Goal: Information Seeking & Learning: Learn about a topic

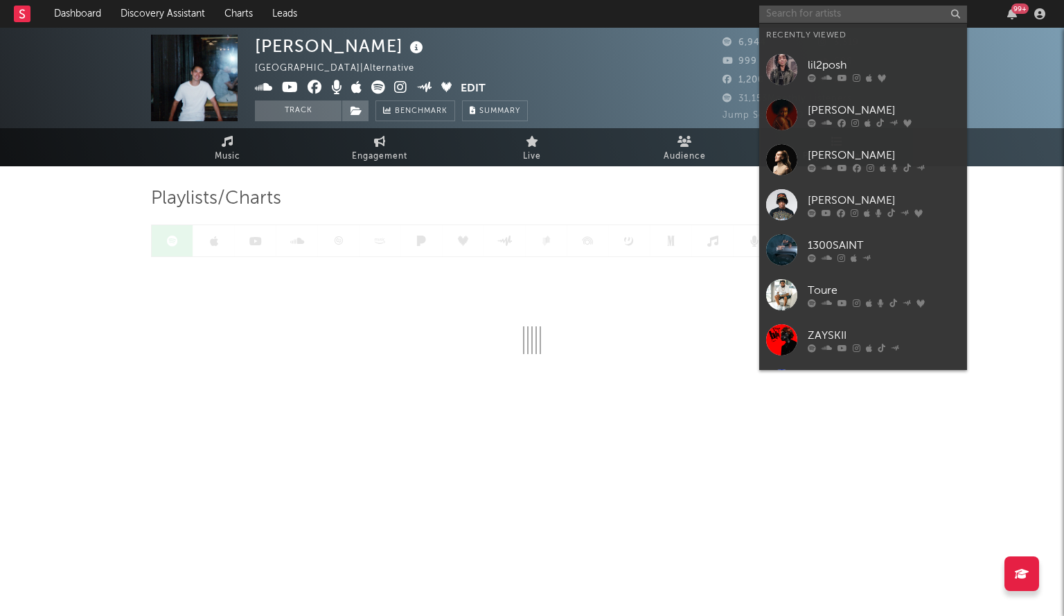
click at [831, 16] on input "text" at bounding box center [863, 14] width 208 height 17
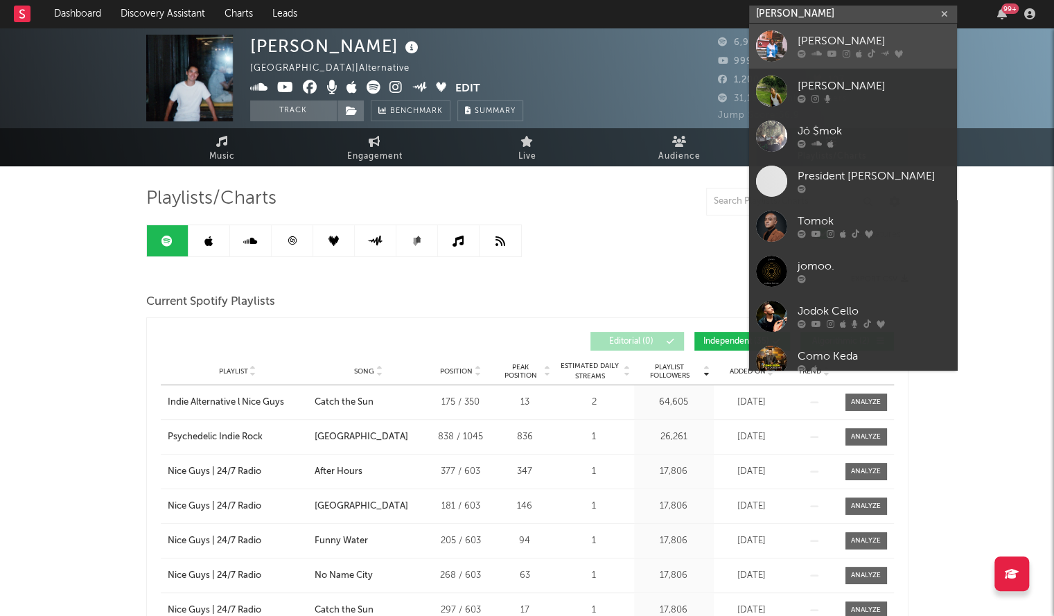
type input "[PERSON_NAME]"
click at [775, 39] on div at bounding box center [771, 45] width 31 height 31
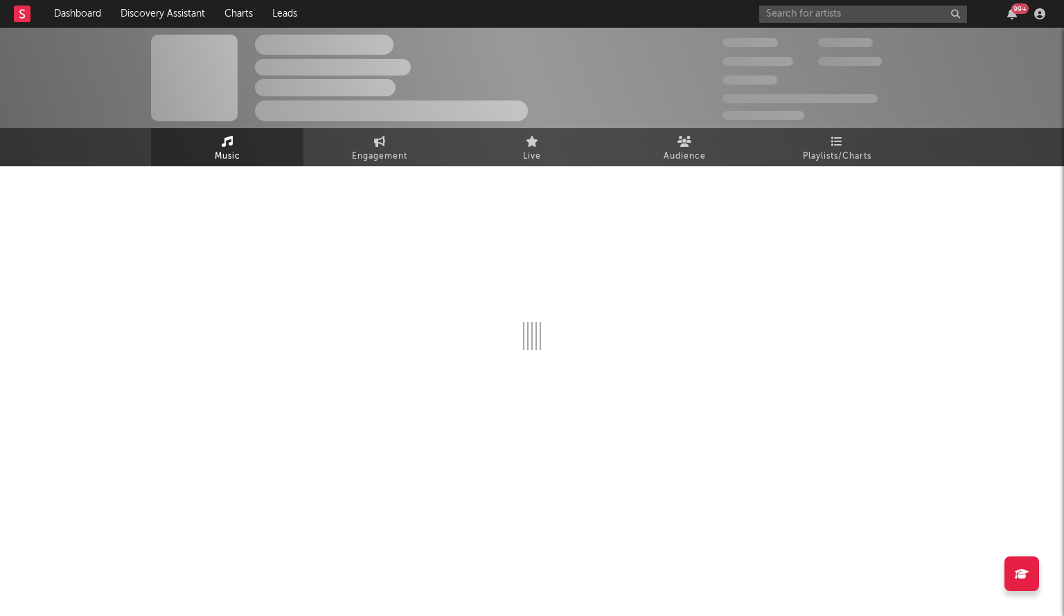
select select "6m"
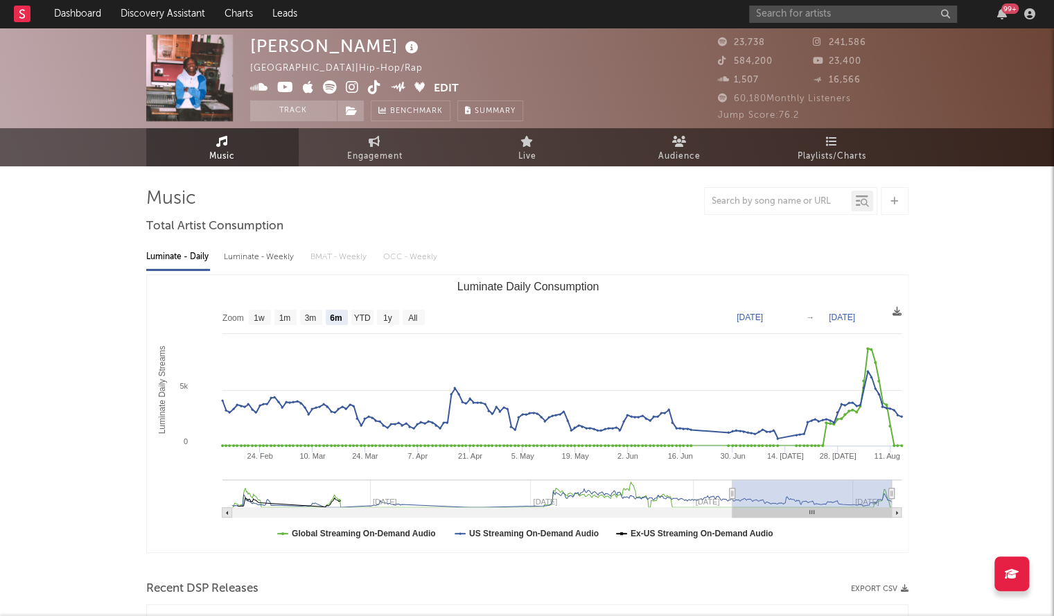
click at [355, 89] on icon at bounding box center [352, 87] width 13 height 14
